Goal: Task Accomplishment & Management: Complete application form

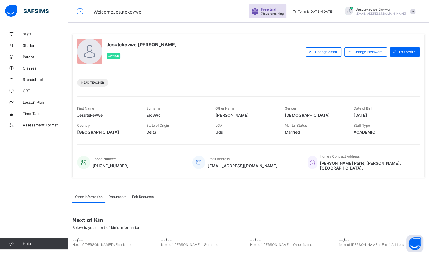
click at [30, 67] on span "Classes" at bounding box center [45, 68] width 45 height 5
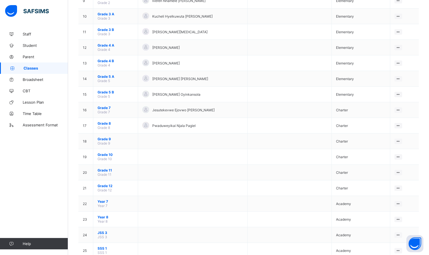
scroll to position [255, 0]
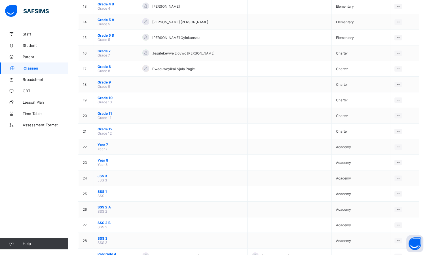
click at [102, 149] on span "Year 7" at bounding box center [103, 149] width 10 height 4
click at [103, 146] on span "Year 7" at bounding box center [116, 144] width 36 height 4
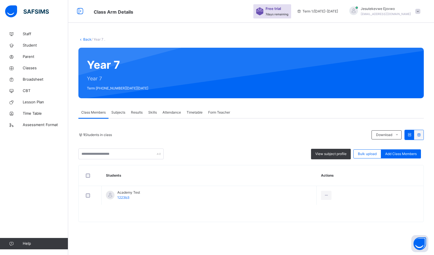
click at [122, 113] on span "Subjects" at bounding box center [118, 112] width 14 height 5
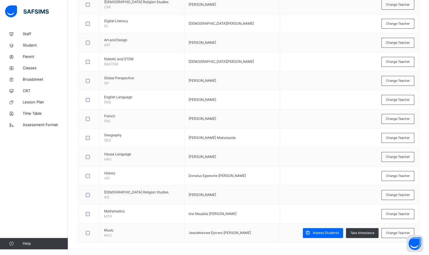
scroll to position [225, 0]
click at [325, 232] on span "Assess Students" at bounding box center [326, 232] width 26 height 5
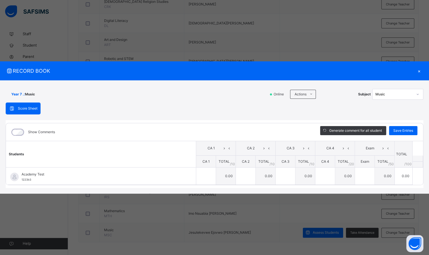
click at [230, 176] on td "0.00" at bounding box center [226, 175] width 20 height 17
click at [234, 177] on td "0.00" at bounding box center [226, 175] width 20 height 17
click at [231, 175] on td "0.00" at bounding box center [226, 175] width 20 height 17
click at [209, 174] on div at bounding box center [206, 175] width 20 height 17
type input "*"
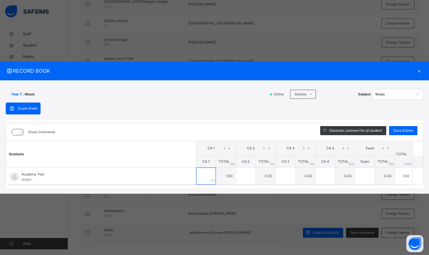
type input "*"
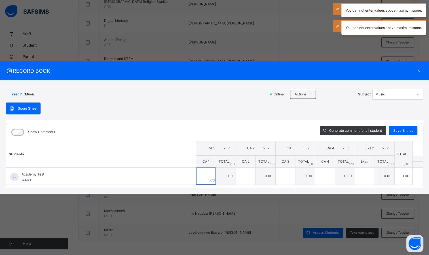
type input "*"
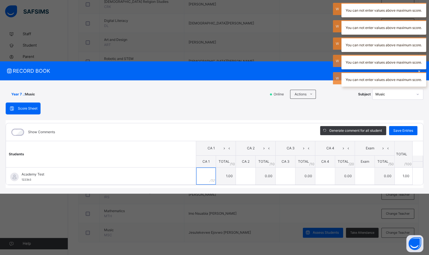
type input "*"
type input "**"
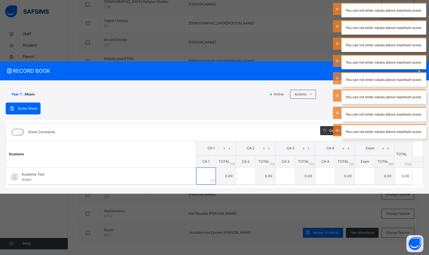
type input "*"
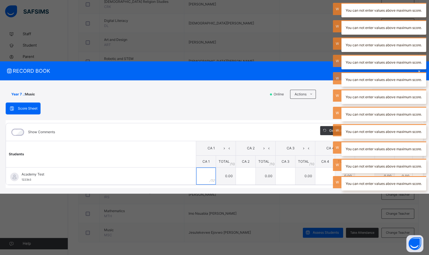
type input "*"
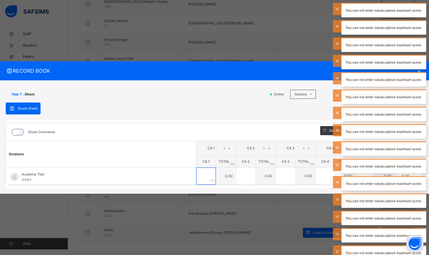
type input "*"
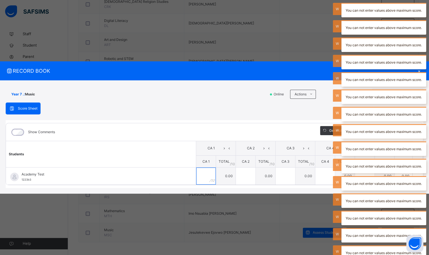
type input "*"
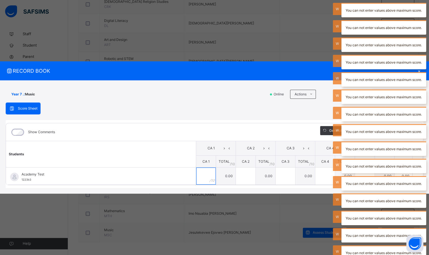
type input "*"
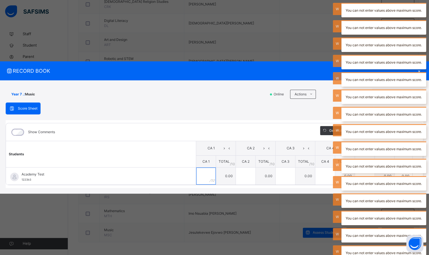
type input "*"
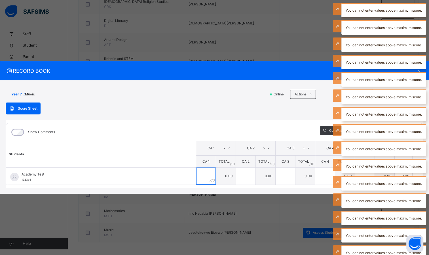
type input "*"
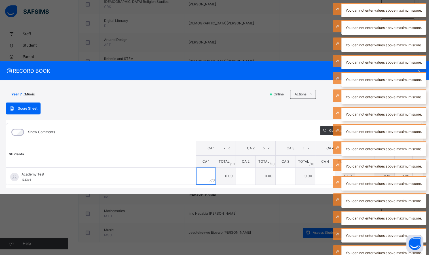
type input "*"
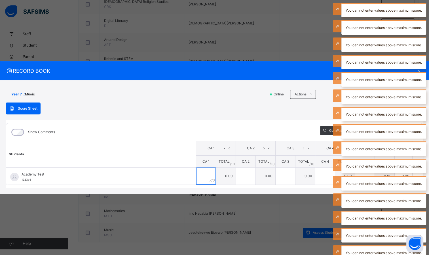
type input "*"
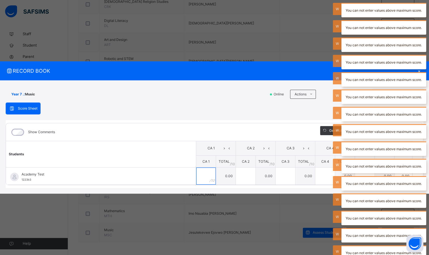
type input "*"
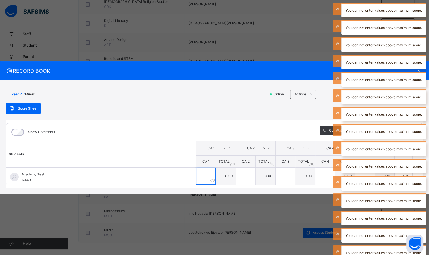
type input "*"
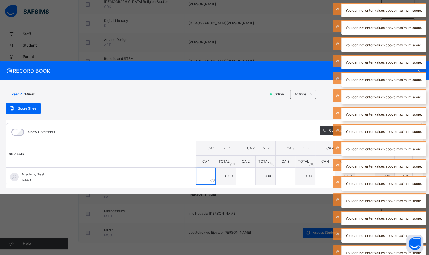
type input "*"
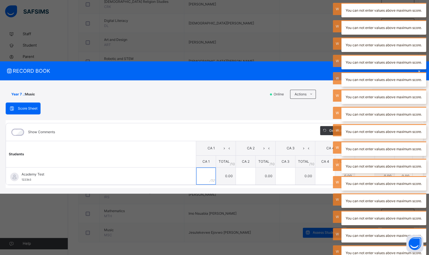
type input "*"
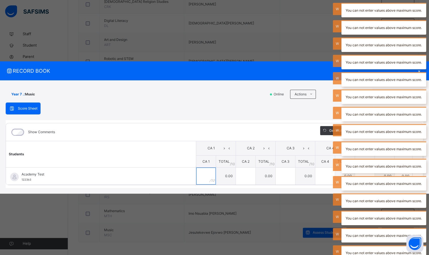
type input "*"
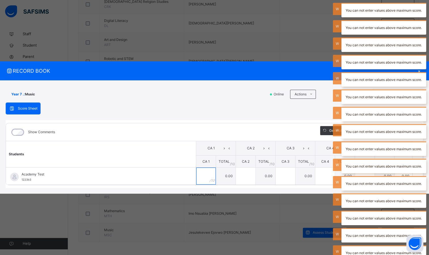
type input "*"
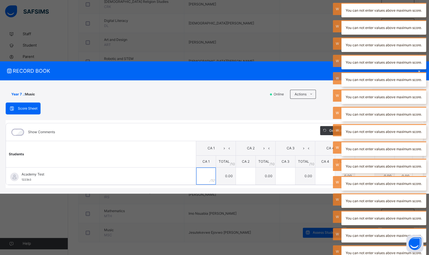
type input "*"
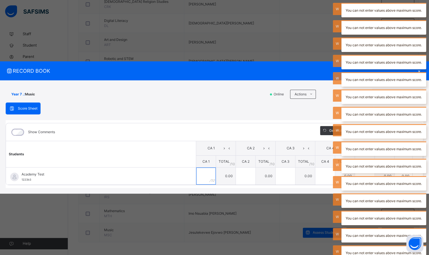
type input "*"
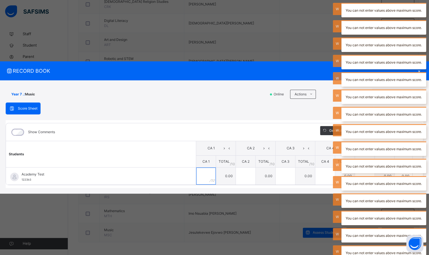
type input "*"
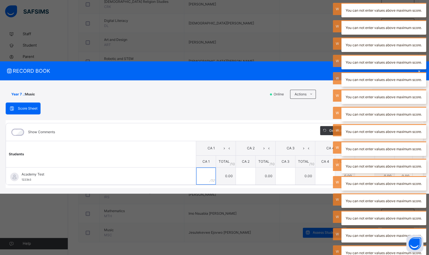
type input "*"
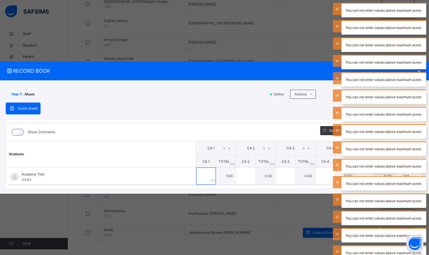
type input "*"
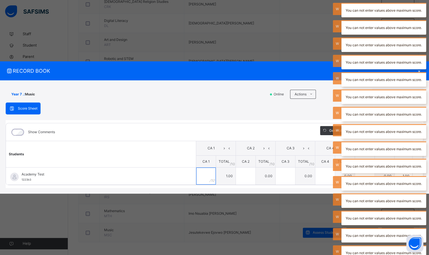
type input "*"
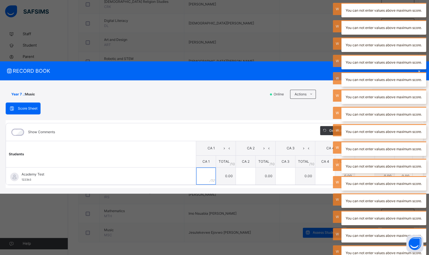
type input "*"
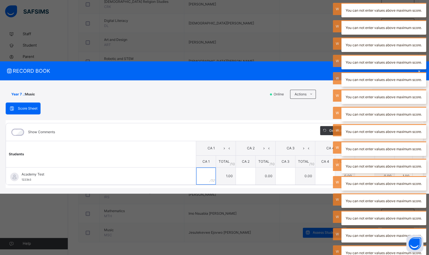
type input "*"
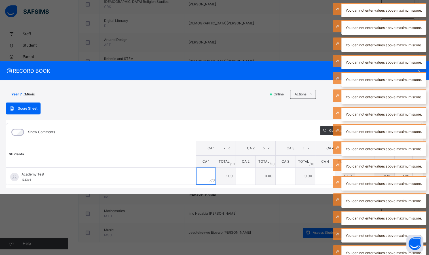
type input "*"
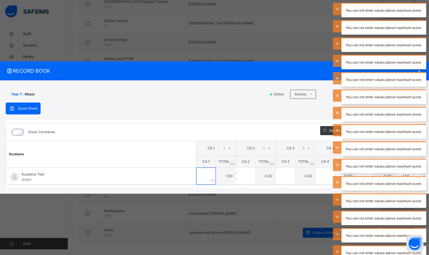
type input "*"
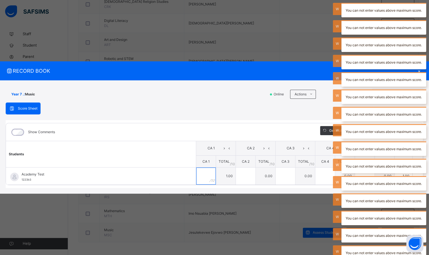
type input "*"
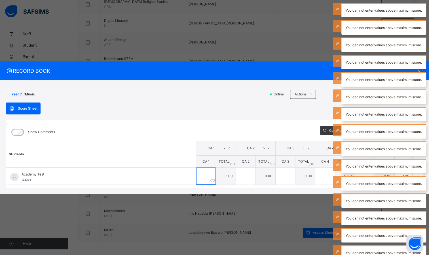
type input "*"
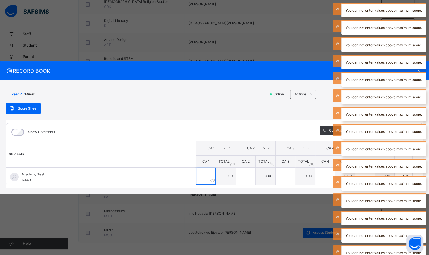
type input "*"
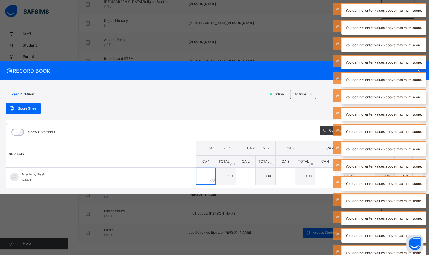
type input "*"
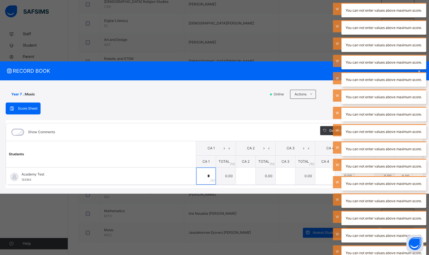
type input "*"
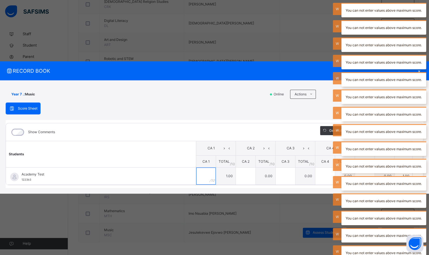
type input "*"
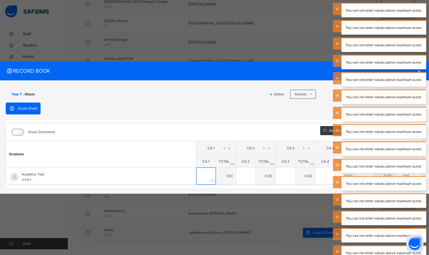
type input "*"
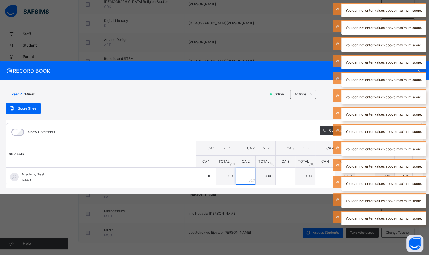
type input "*"
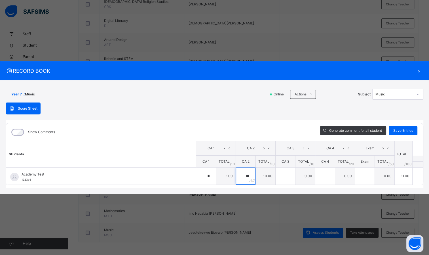
type input "**"
type input "*"
type input "**"
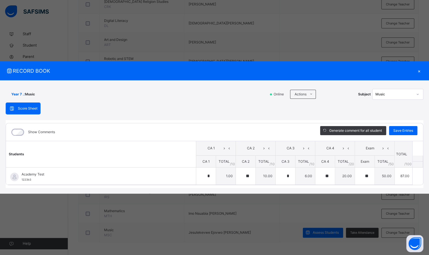
click at [408, 130] on span "Save Entries" at bounding box center [404, 130] width 20 height 5
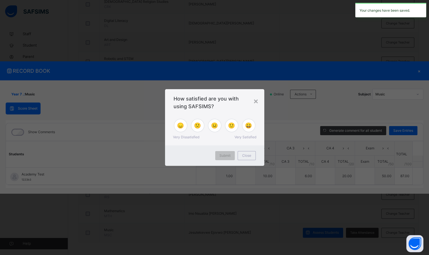
type input "*"
type input "**"
type input "*"
type input "**"
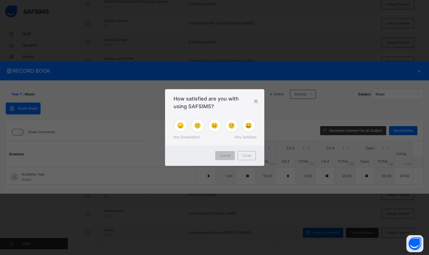
click at [248, 155] on span "Close" at bounding box center [246, 155] width 9 height 5
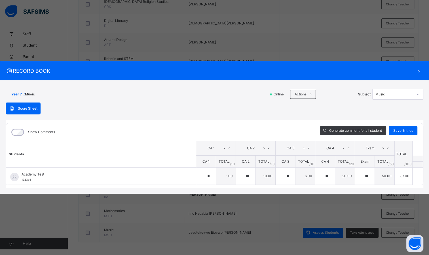
click at [358, 130] on span "Generate comment for all student" at bounding box center [356, 130] width 53 height 5
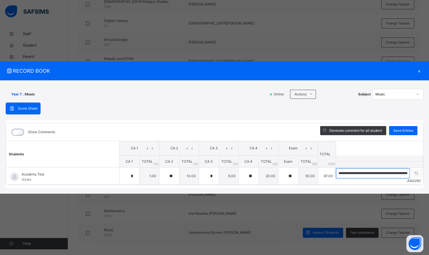
click at [379, 172] on input "**********" at bounding box center [373, 173] width 74 height 10
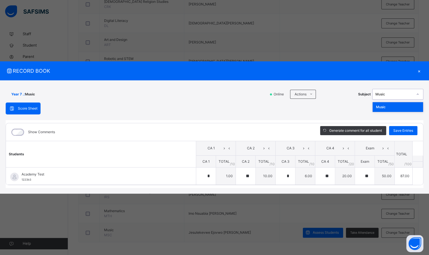
click at [384, 95] on div "Music" at bounding box center [394, 94] width 37 height 5
click at [420, 70] on div "×" at bounding box center [419, 71] width 9 height 8
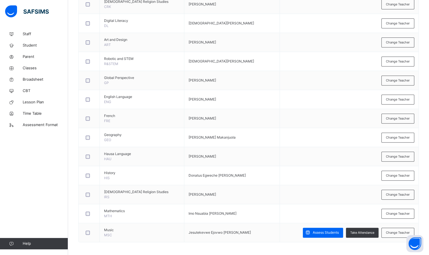
click at [29, 81] on span "Broadsheet" at bounding box center [45, 80] width 45 height 6
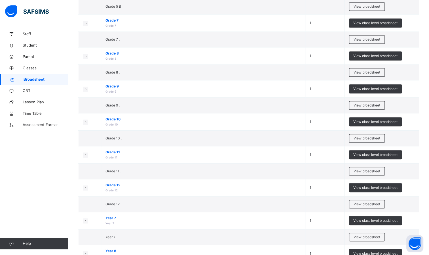
scroll to position [454, 0]
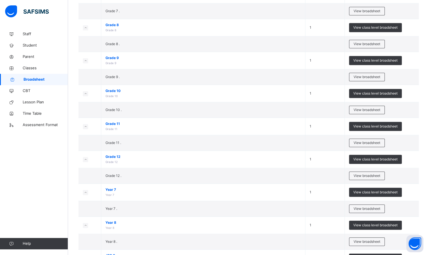
click at [372, 192] on div "View class level broadsheet" at bounding box center [375, 192] width 53 height 9
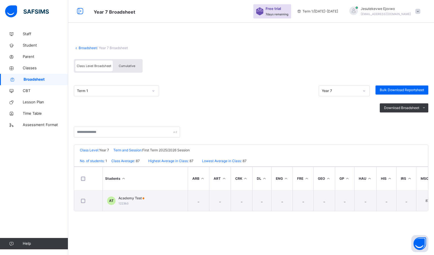
click at [131, 200] on span "Academy Test" at bounding box center [131, 198] width 26 height 5
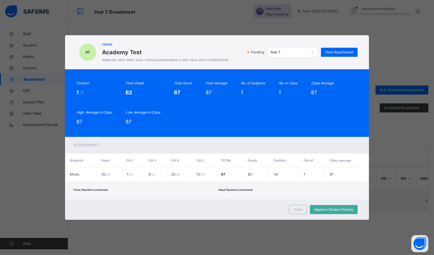
click at [341, 55] on div "View Reportsheet" at bounding box center [339, 52] width 37 height 9
click at [299, 213] on div "Close" at bounding box center [298, 209] width 18 height 9
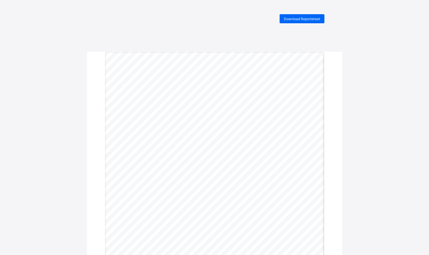
click at [316, 22] on div "Download Reportsheet" at bounding box center [302, 18] width 45 height 9
